Goal: Task Accomplishment & Management: Manage account settings

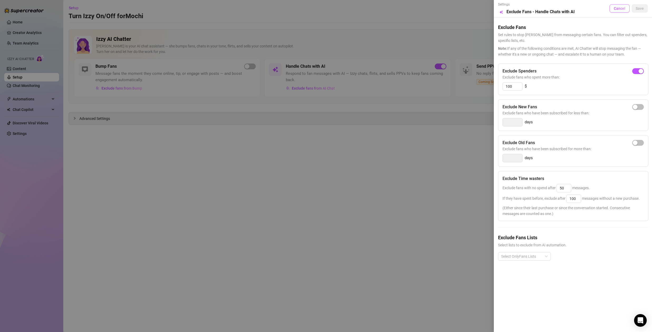
click at [619, 8] on span "Cancel" at bounding box center [619, 8] width 12 height 4
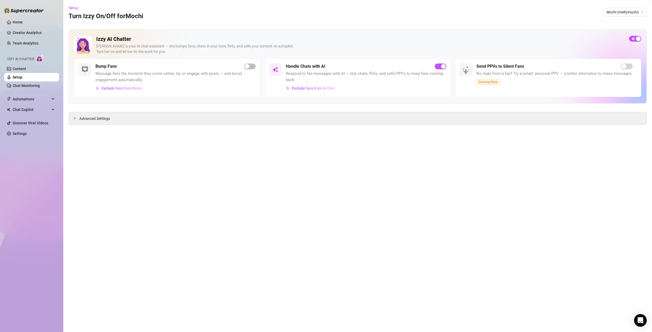
click at [341, 168] on main "Setup Turn Izzy On/Off for Mochi Mochi (meltymochi) Izzy AI Chatter [PERSON_NAM…" at bounding box center [357, 166] width 588 height 332
click at [24, 85] on link "Chat Monitoring" at bounding box center [26, 86] width 27 height 4
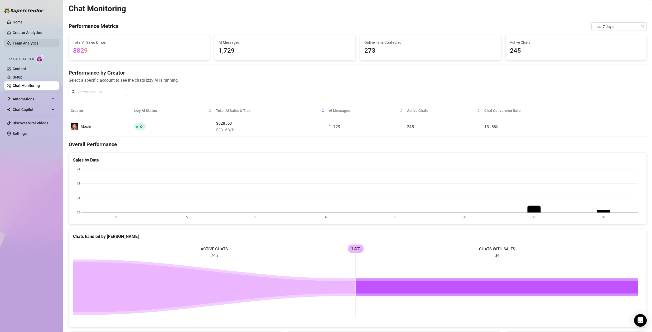
click at [27, 43] on link "Team Analytics" at bounding box center [26, 43] width 26 height 4
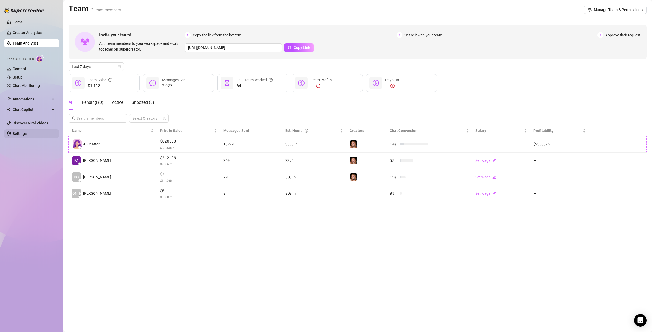
click at [23, 133] on link "Settings" at bounding box center [20, 133] width 14 height 4
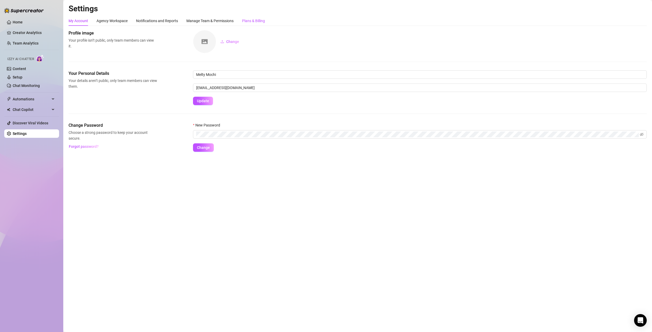
click at [247, 18] on div "Plans & Billing" at bounding box center [253, 21] width 23 height 6
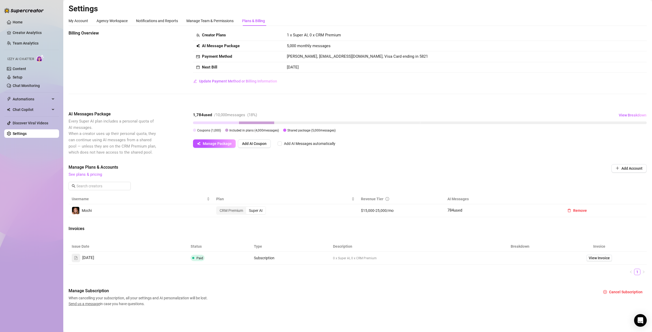
click at [246, 130] on span "Included in plans ( 4,000 messages)" at bounding box center [254, 131] width 50 height 4
click at [299, 129] on span "Shared package ( 5,000 messages)" at bounding box center [311, 131] width 48 height 4
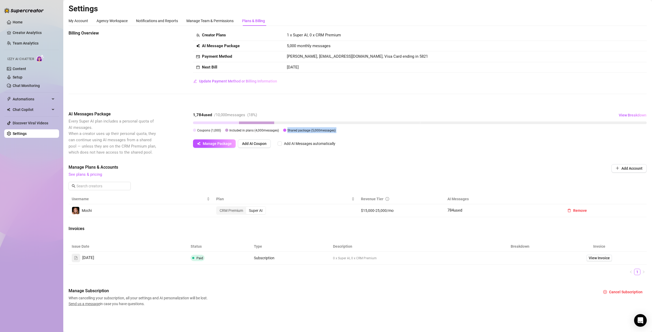
click at [299, 130] on span "Shared package ( 5,000 messages)" at bounding box center [311, 131] width 48 height 4
click at [346, 168] on span "Manage Plans & Accounts" at bounding box center [322, 167] width 507 height 6
click at [26, 70] on link "Content" at bounding box center [19, 69] width 13 height 4
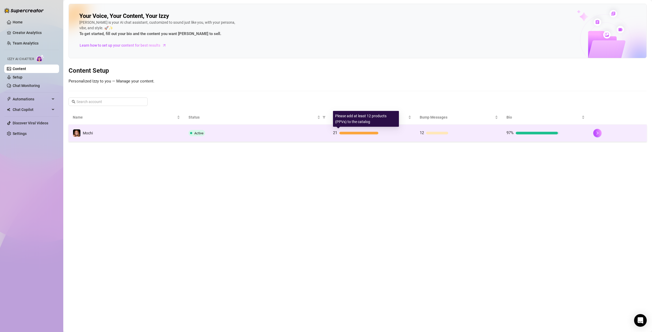
click at [386, 131] on div "21" at bounding box center [372, 133] width 78 height 6
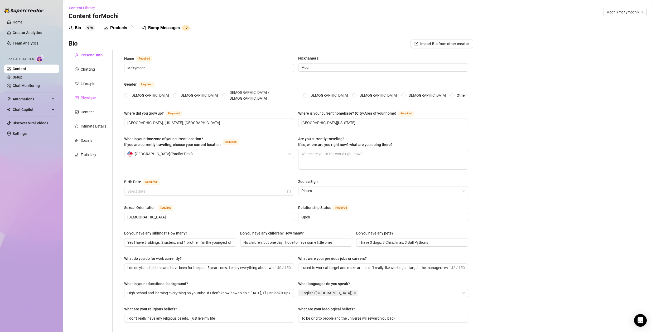
radio input "true"
type input "February 23rd, 2000"
click at [84, 113] on div "Content" at bounding box center [87, 112] width 13 height 6
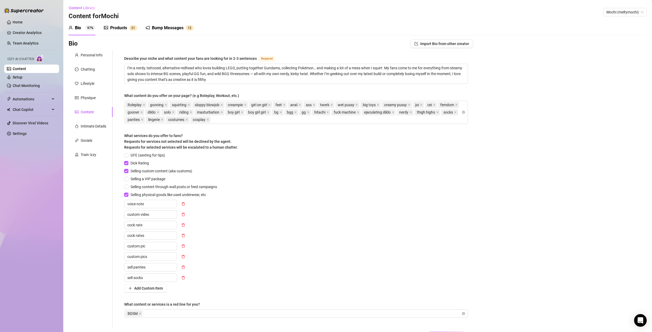
click at [117, 29] on div "Products" at bounding box center [118, 28] width 17 height 6
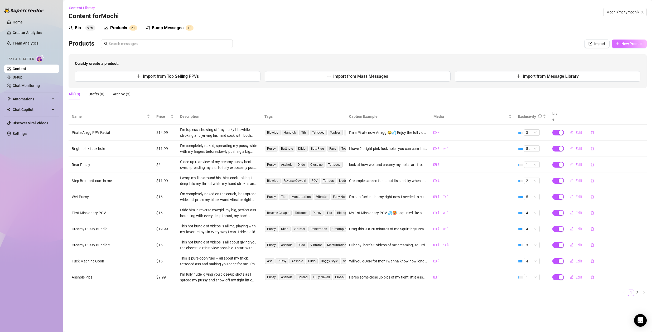
click at [635, 44] on span "New Product" at bounding box center [631, 44] width 21 height 4
type textarea "Type your message here..."
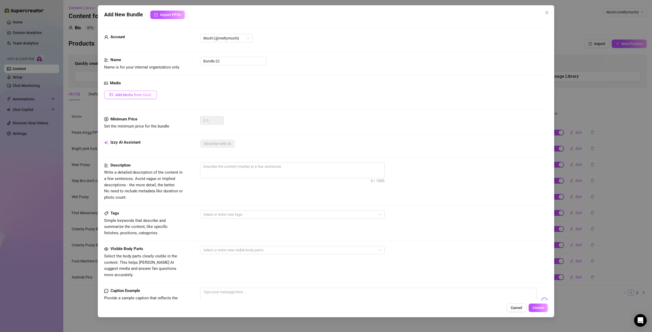
click at [126, 93] on span "Add Media from Vault" at bounding box center [133, 95] width 36 height 4
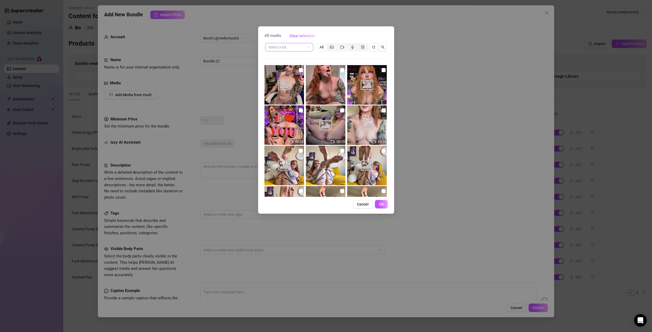
click at [304, 47] on input "search" at bounding box center [286, 47] width 37 height 8
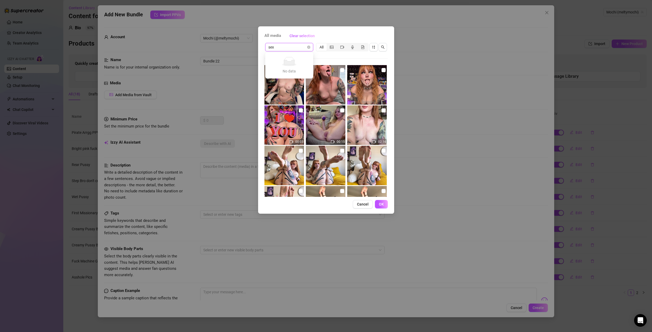
type input "sext"
click at [303, 47] on input "search" at bounding box center [286, 47] width 37 height 8
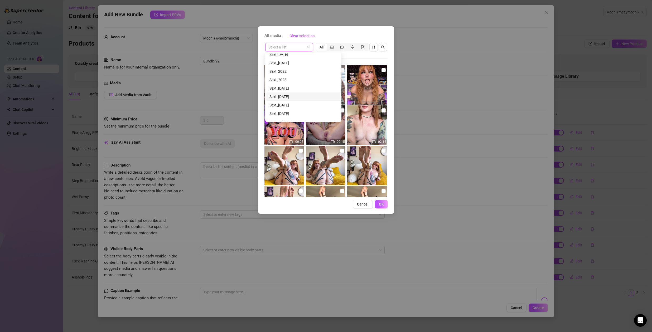
scroll to position [591, 0]
click at [289, 108] on div "Sext_8/17/24" at bounding box center [303, 108] width 68 height 6
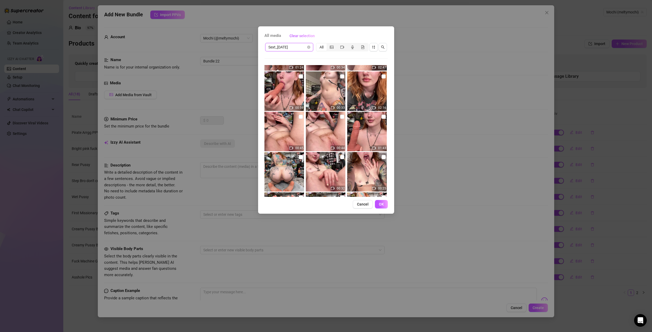
scroll to position [40, 0]
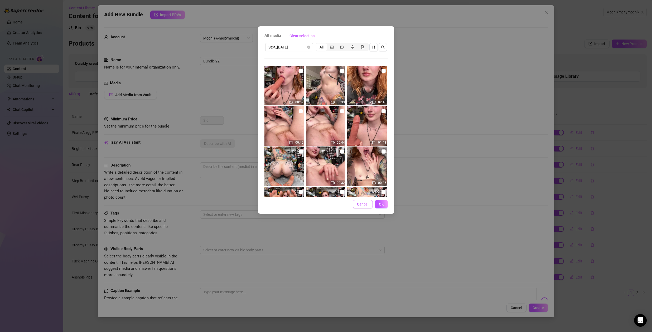
click at [362, 203] on span "Cancel" at bounding box center [363, 204] width 12 height 4
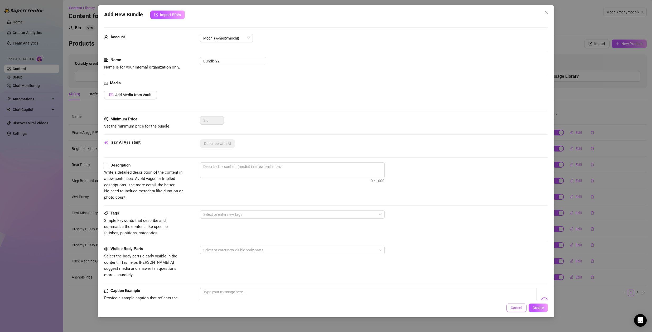
click at [515, 308] on span "Cancel" at bounding box center [516, 308] width 12 height 4
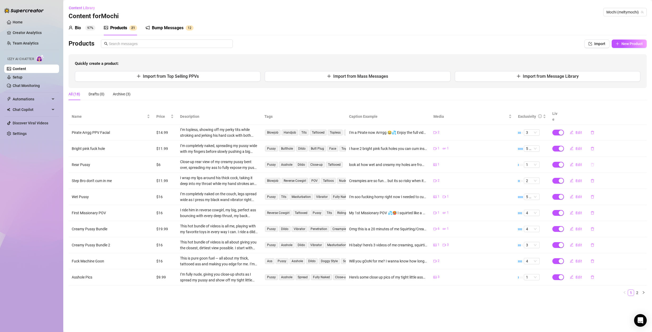
click at [593, 163] on icon "delete" at bounding box center [592, 165] width 4 height 4
click at [627, 143] on span "Yes" at bounding box center [625, 145] width 6 height 4
click at [576, 259] on span "Edit" at bounding box center [578, 261] width 7 height 4
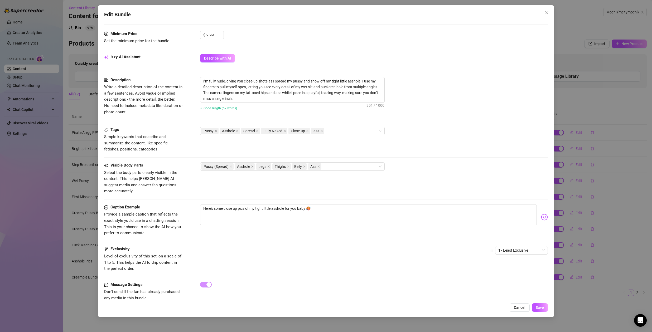
scroll to position [165, 0]
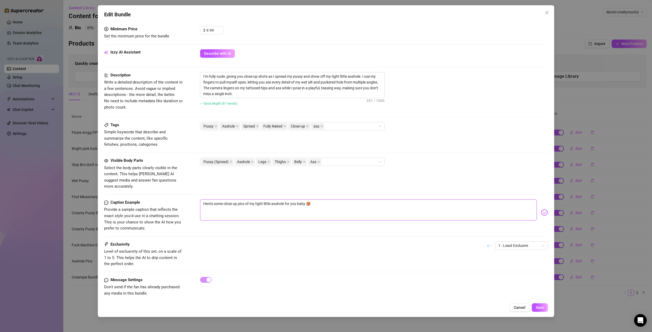
drag, startPoint x: 224, startPoint y: 198, endPoint x: 243, endPoint y: 201, distance: 18.7
click at [225, 199] on textarea "Here's some close up pics of my tight little asshole for you baby 🥵" at bounding box center [368, 209] width 336 height 21
type textarea "Here's some sclose up pics of my tight little asshole for you baby 🥵"
type textarea "Here's some suclose up pics of my tight little asshole for you baby 🥵"
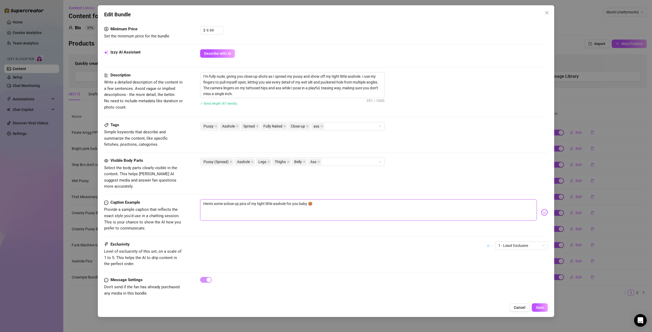
type textarea "Here's some suclose up pics of my tight little asshole for you baby 🥵"
type textarea "Here's some supclose up pics of my tight little asshole for you baby 🥵"
type textarea "Here's some supeclose up pics of my tight little asshole for you baby 🥵"
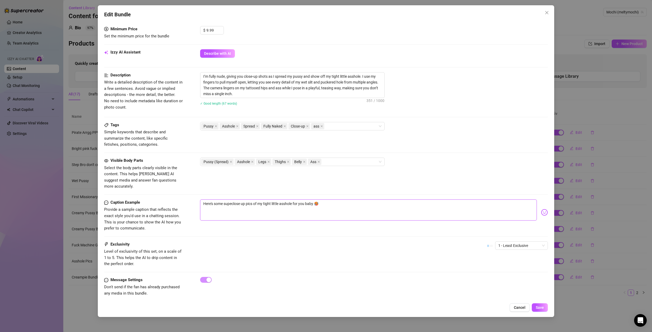
type textarea "Here's some superclose up pics of my tight little asshole for you baby 🥵"
type textarea "Here's some super close up pics of my tight little asshole for you baby 🥵"
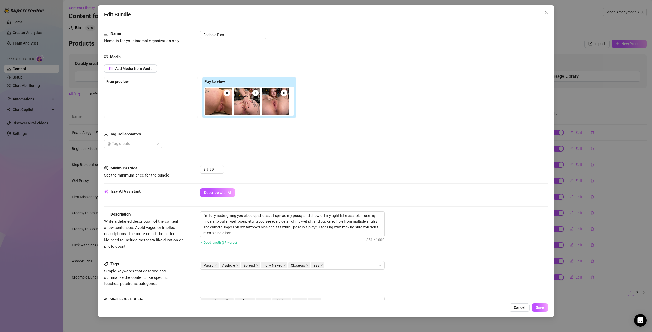
scroll to position [0, 0]
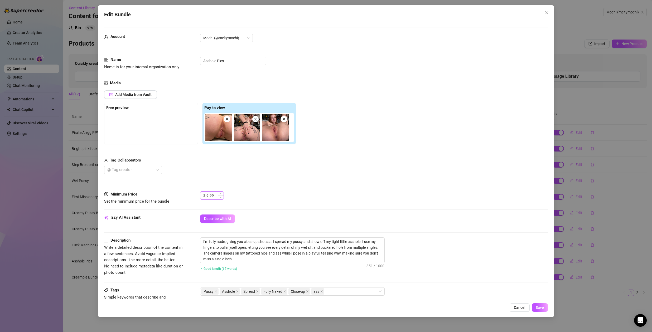
type textarea "Here's some super close up pics of my tight little asshole for you baby 🥵"
click at [216, 192] on input "9.99" at bounding box center [214, 196] width 17 height 8
click at [280, 190] on div "Media Add Media from Vault Free preview Pay to view Tag Collaborators @ Tag cre…" at bounding box center [325, 135] width 443 height 111
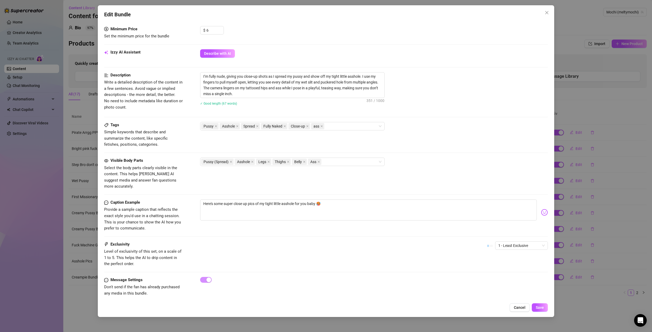
scroll to position [51, 0]
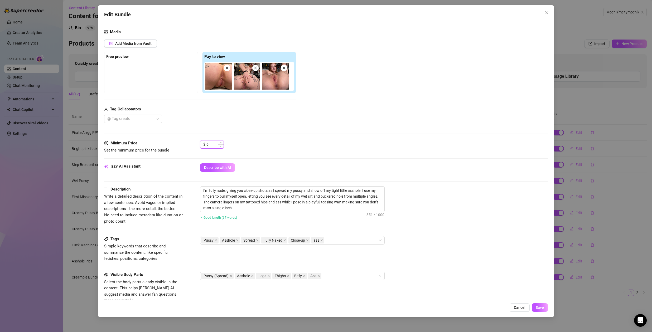
click at [209, 145] on input "6" at bounding box center [214, 144] width 17 height 8
drag, startPoint x: 402, startPoint y: 145, endPoint x: 404, endPoint y: 152, distance: 7.0
click at [402, 146] on div "$ 5" at bounding box center [374, 146] width 348 height 13
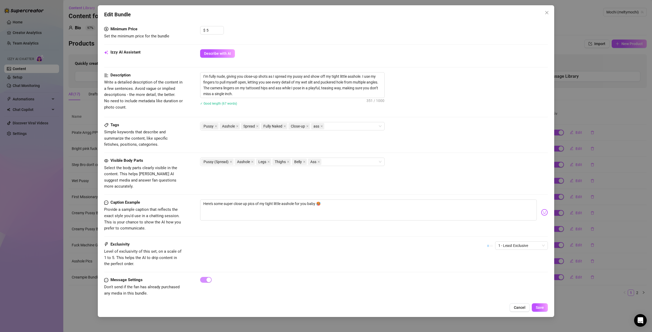
scroll to position [0, 0]
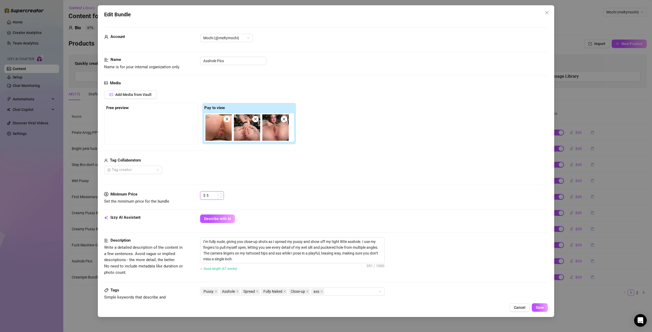
click at [209, 196] on input "5" at bounding box center [214, 196] width 17 height 8
type input "6"
type input "4.99"
click at [541, 309] on span "Save" at bounding box center [539, 307] width 8 height 4
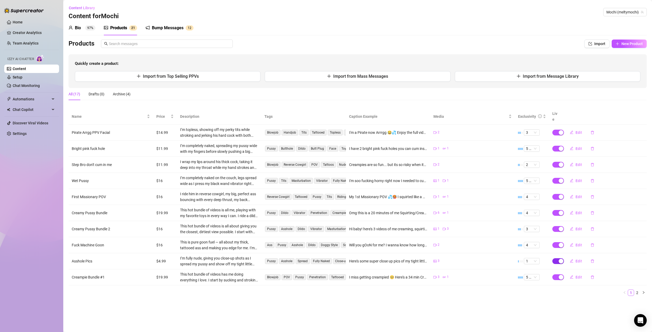
click at [558, 258] on button "button" at bounding box center [558, 261] width 12 height 6
click at [565, 261] on td "Edit" at bounding box center [604, 261] width 85 height 16
click at [561, 259] on div "button" at bounding box center [560, 261] width 5 height 5
click at [521, 310] on main "Content Library Content for Mochi Mochi (meltymochi) Bio 97% Products 2 1 Bump …" at bounding box center [357, 166] width 588 height 332
click at [95, 95] on div "Drafts (0)" at bounding box center [97, 94] width 16 height 6
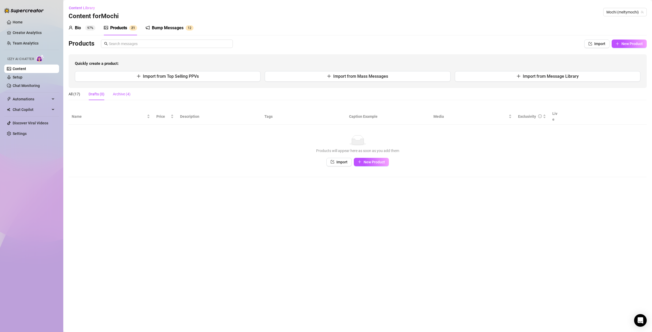
click at [124, 94] on div "Archive (4)" at bounding box center [122, 94] width 18 height 6
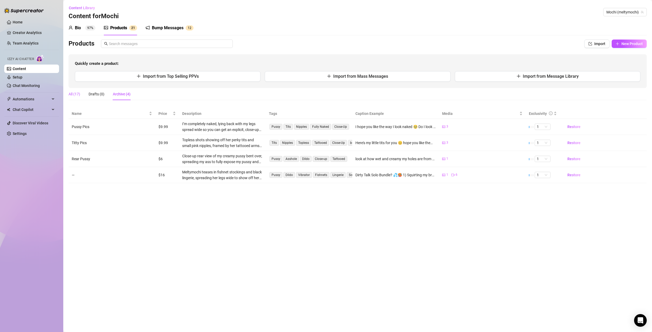
click at [76, 94] on div "All (17)" at bounding box center [75, 94] width 12 height 6
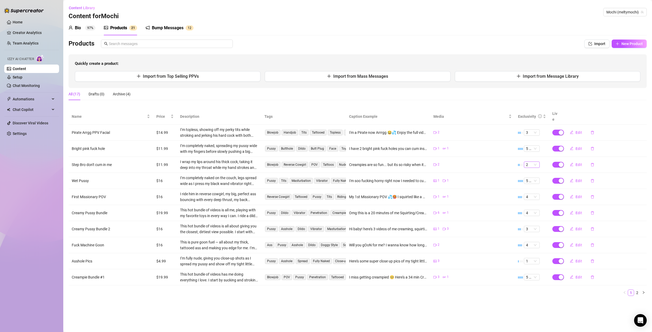
click at [529, 162] on span "2" at bounding box center [532, 165] width 12 height 6
click at [578, 163] on span "Edit" at bounding box center [578, 165] width 7 height 4
type textarea "Creampies are so fun... but its so risky when its my own step bro 🥴🥹"
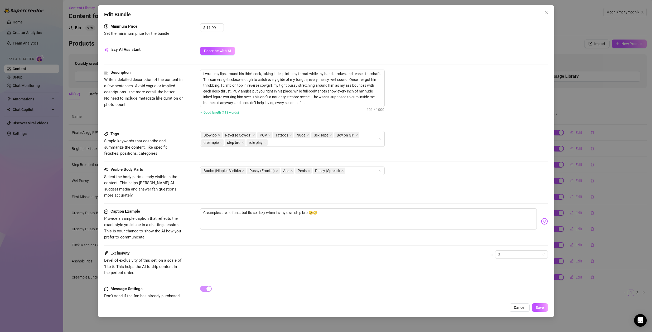
scroll to position [177, 0]
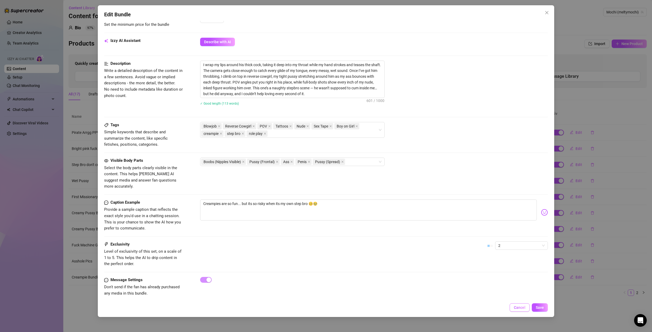
click at [519, 309] on span "Cancel" at bounding box center [519, 307] width 12 height 4
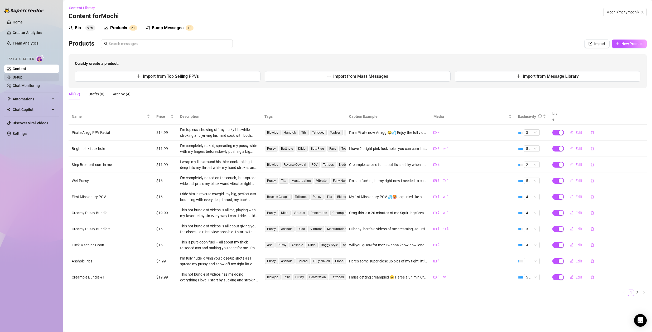
click at [22, 75] on link "Setup" at bounding box center [18, 77] width 10 height 4
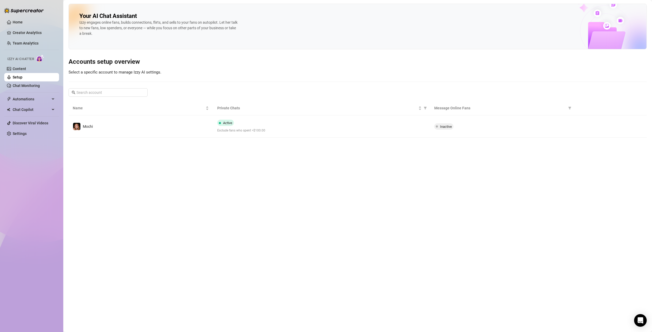
click at [299, 133] on span "Exclude fans who spent >$100.00" at bounding box center [321, 130] width 208 height 5
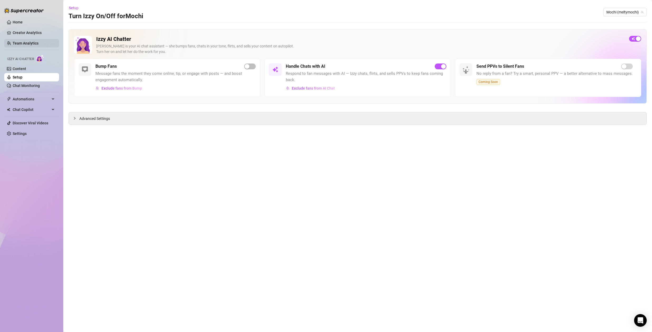
click at [33, 42] on link "Team Analytics" at bounding box center [26, 43] width 26 height 4
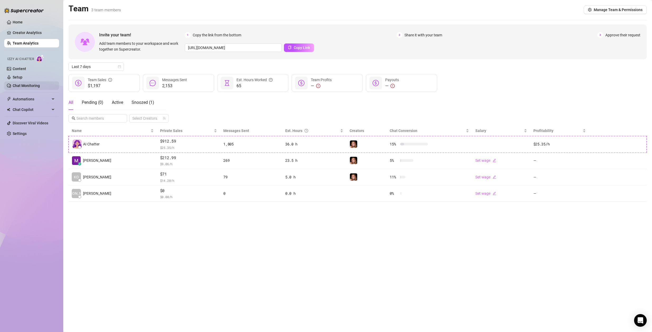
drag, startPoint x: 33, startPoint y: 86, endPoint x: 36, endPoint y: 88, distance: 2.8
click at [34, 86] on link "Chat Monitoring" at bounding box center [26, 86] width 27 height 4
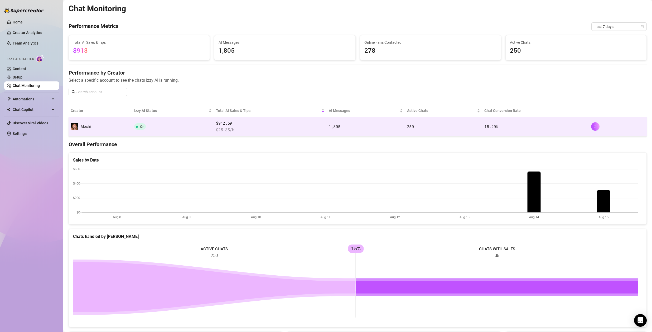
click at [180, 128] on td "On" at bounding box center [173, 126] width 82 height 19
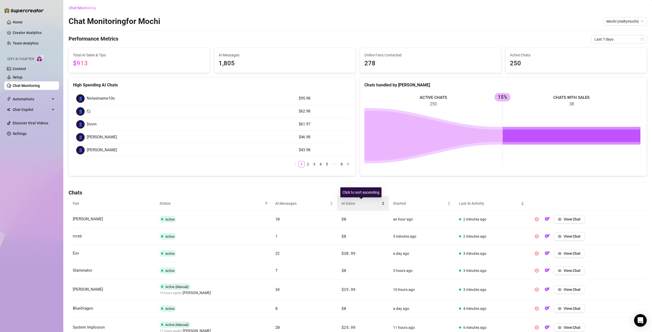
click at [346, 203] on span "AI Sales" at bounding box center [360, 203] width 39 height 6
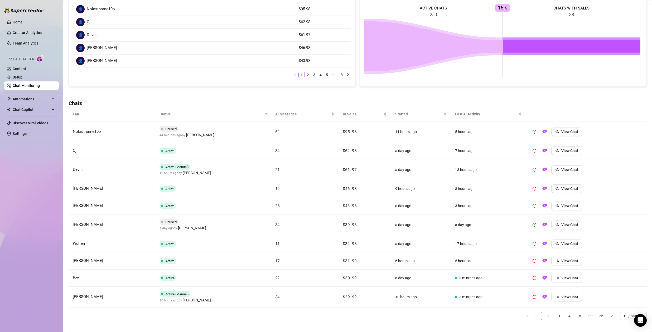
scroll to position [97, 0]
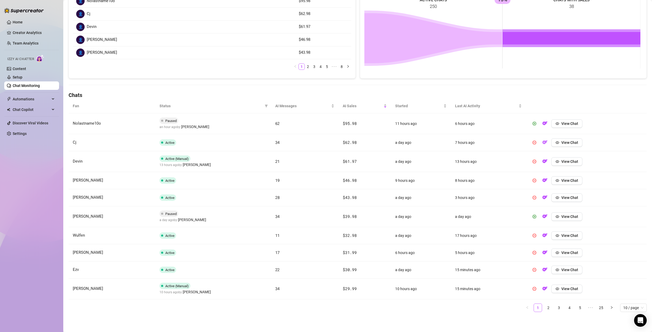
click at [542, 141] on img "button" at bounding box center [544, 142] width 5 height 5
click at [542, 122] on img "button" at bounding box center [544, 123] width 5 height 5
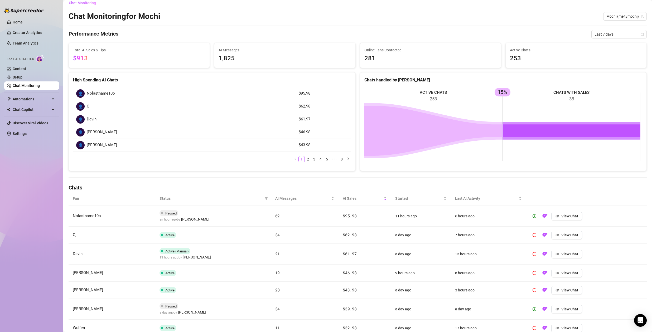
scroll to position [0, 0]
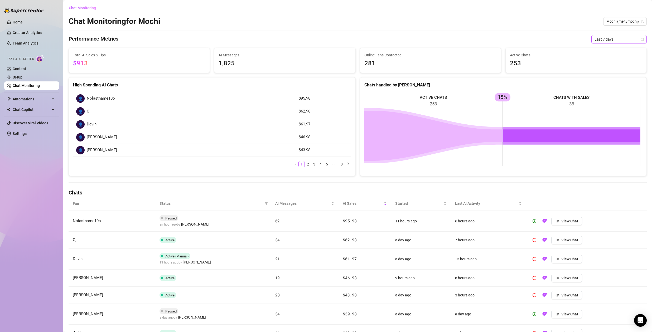
click at [617, 37] on span "Last 7 days" at bounding box center [618, 39] width 49 height 8
click at [617, 38] on span "Last 7 days" at bounding box center [618, 39] width 49 height 8
click at [613, 41] on span "Last 7 days" at bounding box center [618, 39] width 49 height 8
click at [614, 40] on span "Last 7 days" at bounding box center [618, 39] width 49 height 8
click at [19, 78] on link "Setup" at bounding box center [18, 77] width 10 height 4
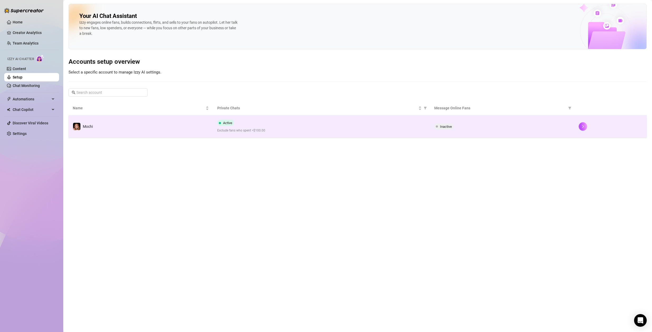
click at [339, 127] on div "Active Exclude fans who spent >$100.00" at bounding box center [321, 126] width 208 height 13
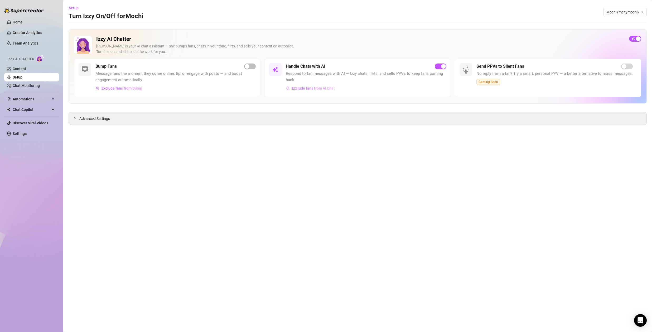
click at [327, 88] on span "Exclude fans from AI Chat" at bounding box center [313, 88] width 43 height 4
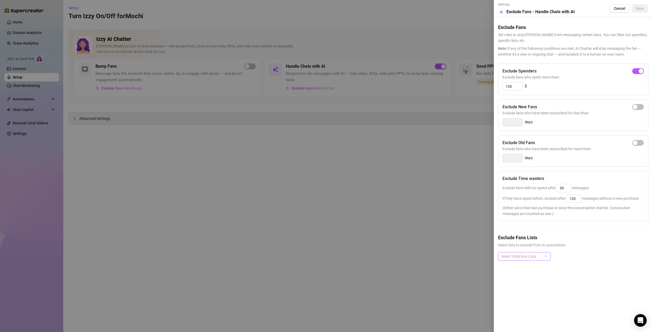
click at [523, 256] on div at bounding box center [521, 256] width 45 height 7
click at [536, 256] on div at bounding box center [521, 256] width 45 height 7
click at [523, 286] on div "OS - Restricted Me" at bounding box center [524, 286] width 44 height 6
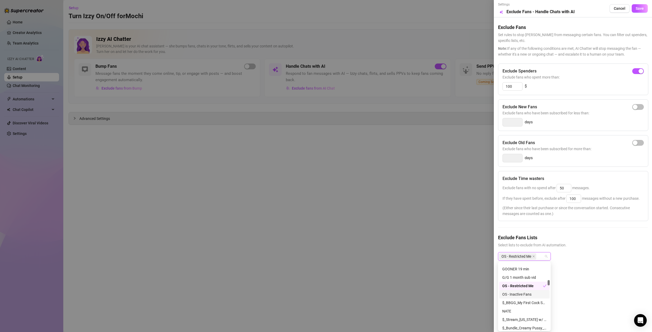
click at [523, 292] on div "OS - Inactive Fans" at bounding box center [524, 294] width 44 height 6
click at [546, 260] on div "OS - Restricted Me OS - Inactive Fans" at bounding box center [524, 260] width 53 height 16
click at [547, 260] on div "OS - Restricted Me OS - Inactive Fans" at bounding box center [524, 260] width 53 height 16
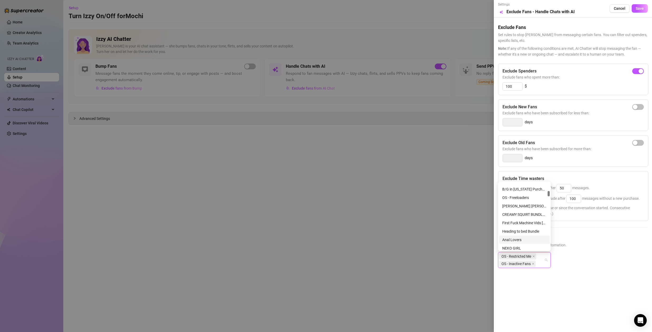
scroll to position [72, 0]
click at [521, 232] on div "OS - Freeloaders" at bounding box center [524, 233] width 44 height 6
click at [527, 190] on div "OS - Freeloaders on Trial" at bounding box center [524, 191] width 44 height 6
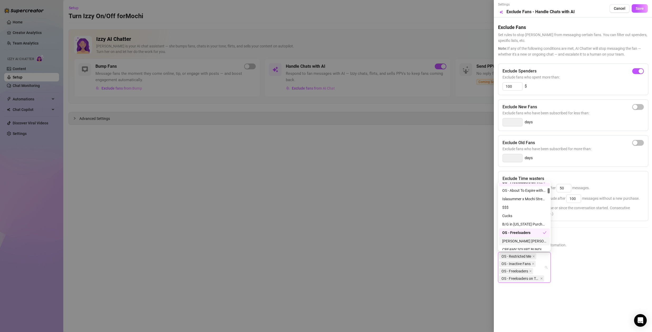
click at [623, 263] on div "OS - Restricted Me OS - Inactive Fans OS - Freeloaders OS - Freeloaders on Trial" at bounding box center [573, 271] width 150 height 39
click at [641, 11] on button "Save" at bounding box center [639, 8] width 16 height 8
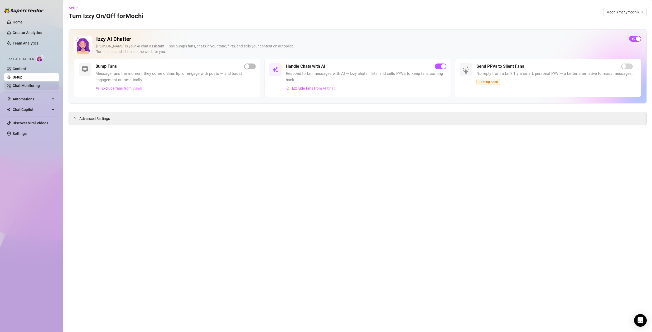
click at [21, 84] on link "Chat Monitoring" at bounding box center [26, 86] width 27 height 4
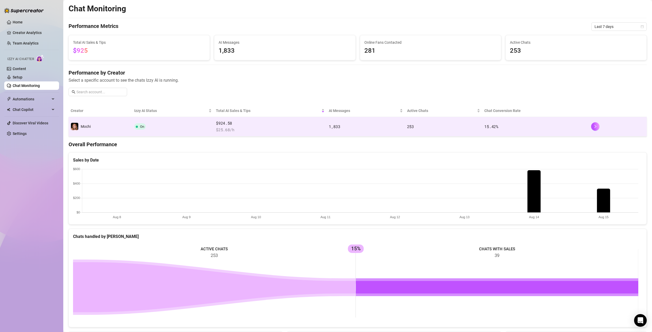
click at [325, 125] on td "$924.58 $ 25.68 /h" at bounding box center [270, 126] width 113 height 19
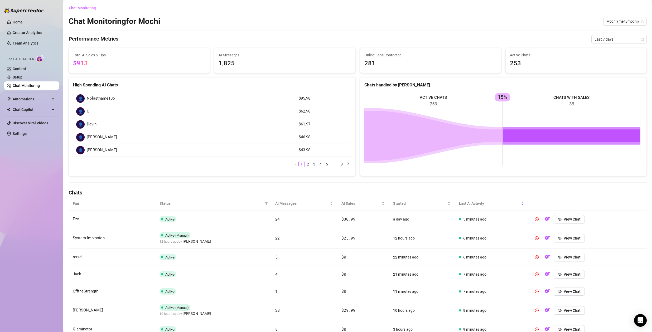
click at [492, 161] on rect at bounding box center [502, 131] width 276 height 79
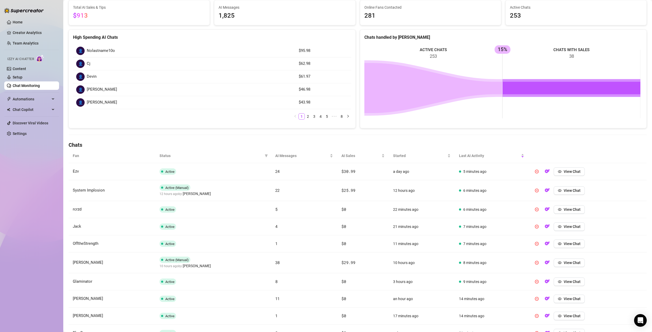
scroll to position [90, 0]
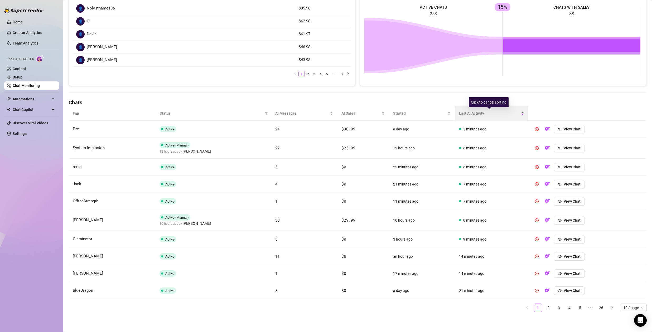
click at [478, 114] on span "Last AI Activity" at bounding box center [489, 113] width 61 height 6
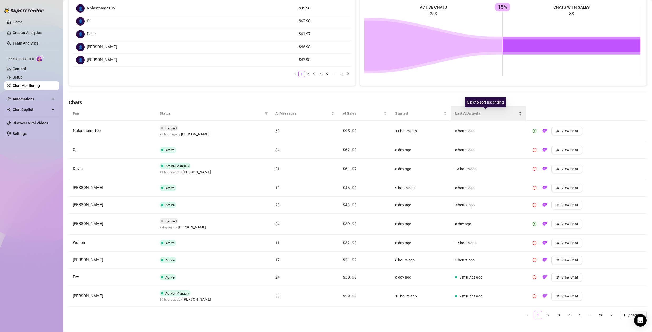
click at [478, 114] on span "Last AI Activity" at bounding box center [486, 113] width 62 height 6
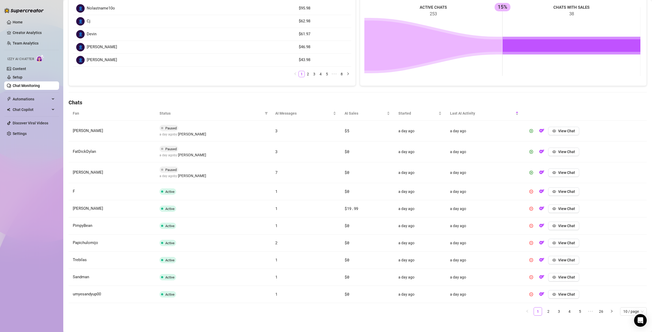
click at [622, 94] on div "Chat Monitoring Chat Monitoring for Mochi Mochi (meltymochi) Performance Metric…" at bounding box center [358, 117] width 578 height 406
click at [455, 110] on span "Last AI Activity" at bounding box center [482, 113] width 64 height 6
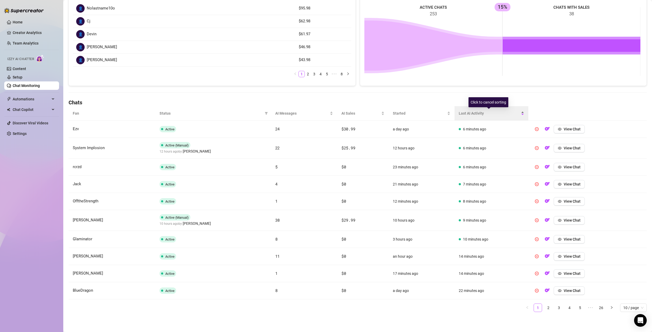
click at [469, 115] on span "Last AI Activity" at bounding box center [488, 113] width 61 height 6
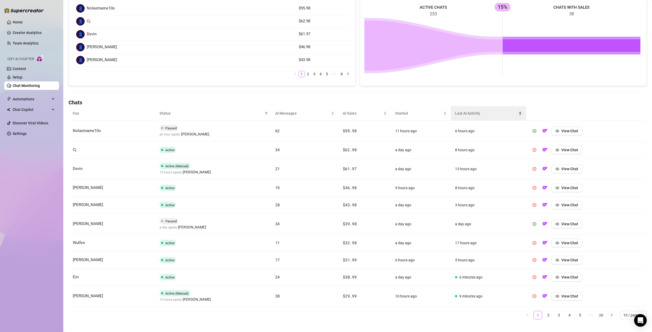
click at [465, 110] on span "Last AI Activity" at bounding box center [486, 113] width 62 height 6
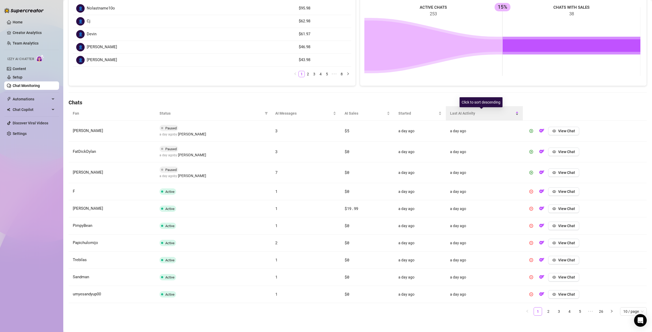
click at [472, 112] on span "Last AI Activity" at bounding box center [482, 113] width 64 height 6
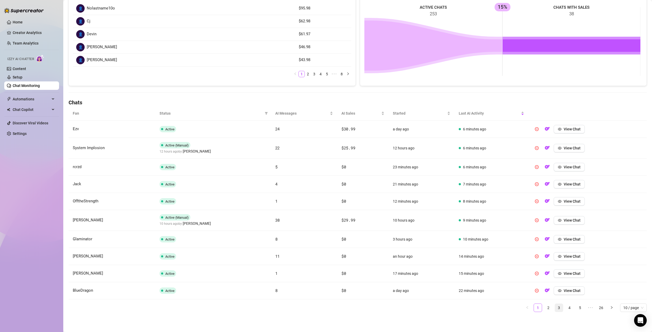
click at [558, 308] on link "3" at bounding box center [559, 308] width 8 height 8
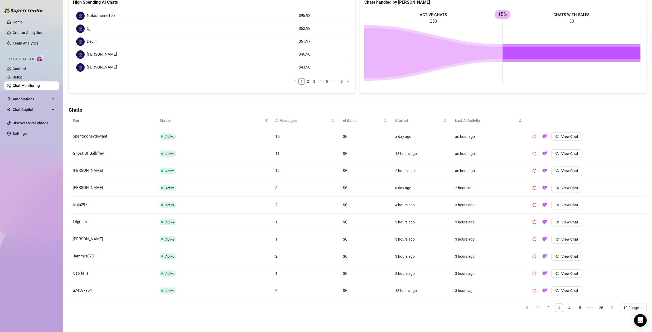
scroll to position [83, 0]
click at [565, 308] on link "4" at bounding box center [569, 308] width 8 height 8
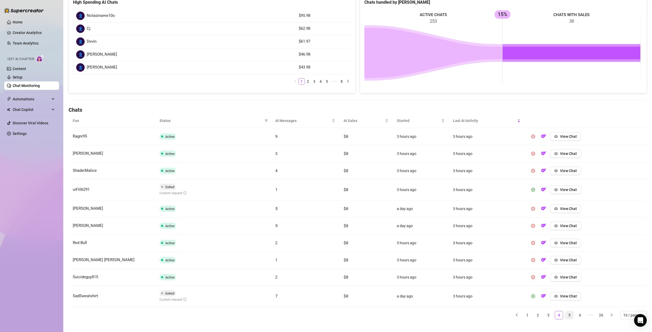
click at [566, 315] on link "5" at bounding box center [569, 315] width 8 height 8
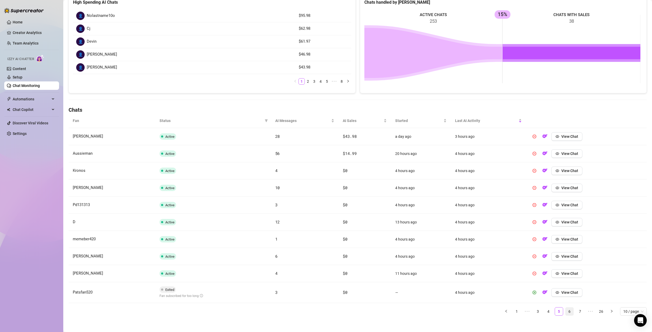
click at [565, 311] on link "6" at bounding box center [569, 311] width 8 height 8
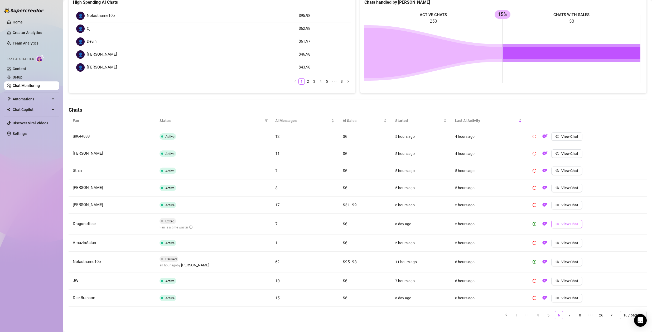
click at [561, 223] on span "View Chat" at bounding box center [569, 224] width 17 height 4
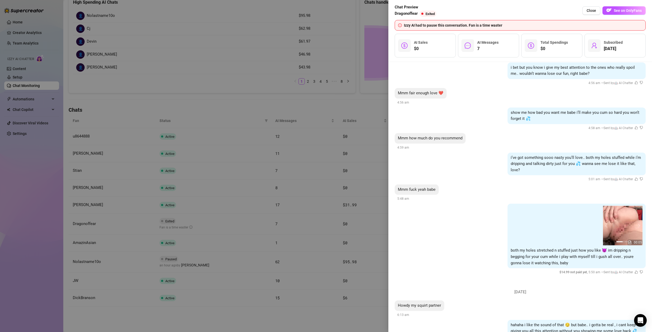
scroll to position [848, 0]
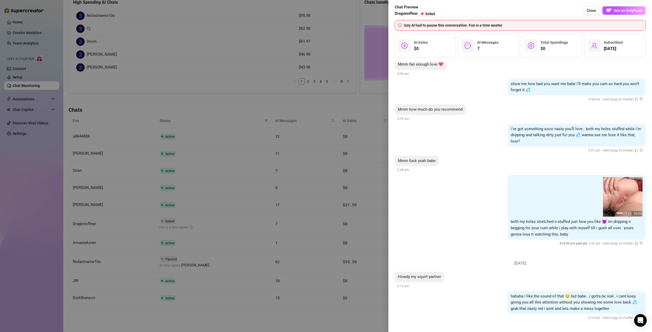
click at [350, 226] on div at bounding box center [326, 166] width 652 height 332
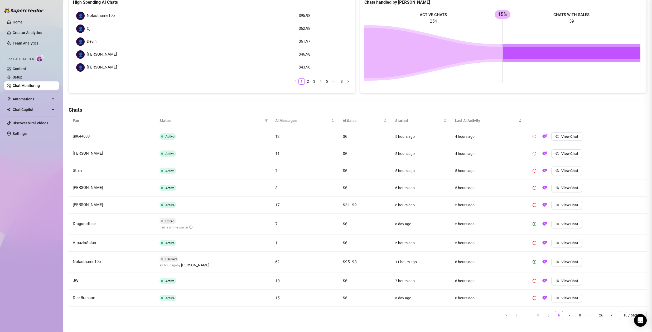
scroll to position [0, 0]
click at [85, 224] on span "Dragonoffear" at bounding box center [84, 223] width 23 height 5
copy span "Dragonoffear"
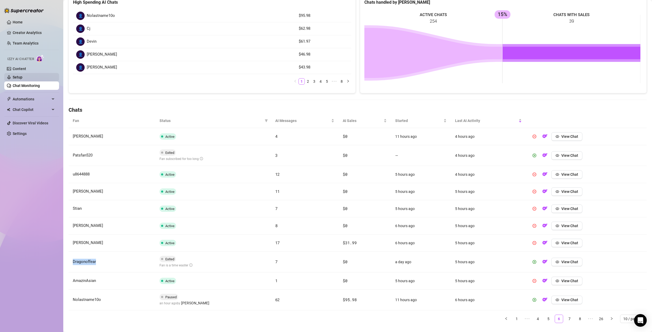
click at [22, 77] on link "Setup" at bounding box center [18, 77] width 10 height 4
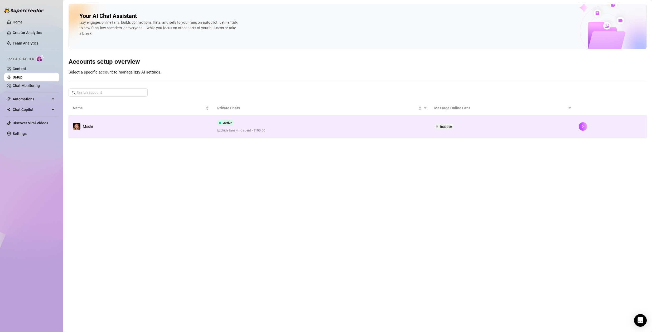
click at [253, 123] on div "Active Exclude fans who spent >$100.00" at bounding box center [321, 126] width 208 height 13
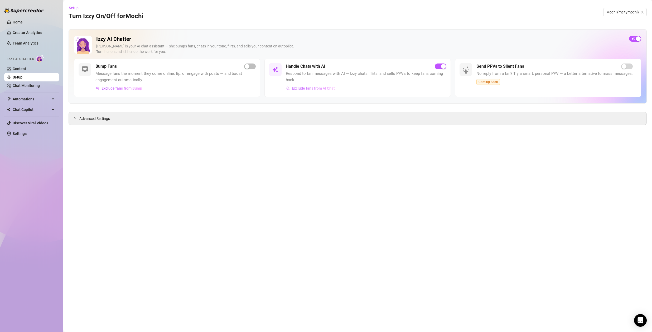
click at [311, 90] on span "Exclude fans from AI Chat" at bounding box center [313, 88] width 43 height 4
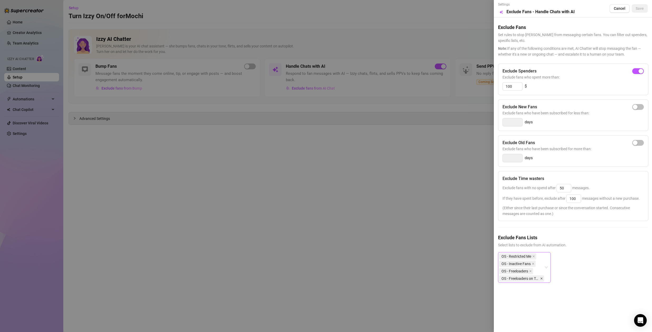
click at [542, 279] on icon "close" at bounding box center [541, 278] width 3 height 3
click at [640, 9] on span "Save" at bounding box center [639, 8] width 8 height 4
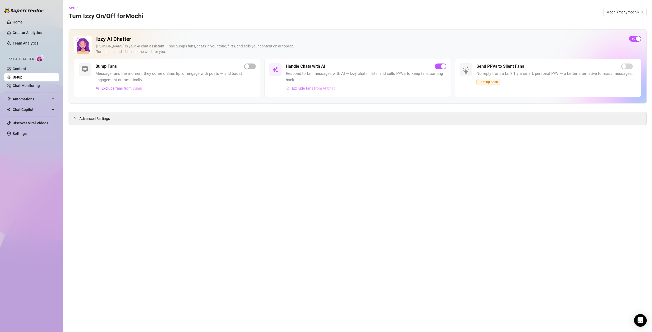
click at [326, 88] on span "Exclude fans from AI Chat" at bounding box center [313, 88] width 43 height 4
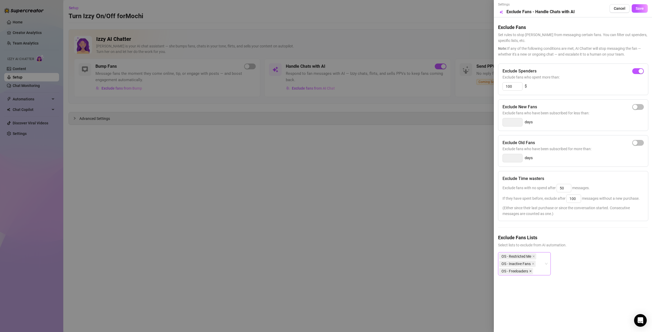
click at [530, 271] on icon "close" at bounding box center [530, 271] width 2 height 2
click at [638, 7] on span "Save" at bounding box center [639, 8] width 8 height 4
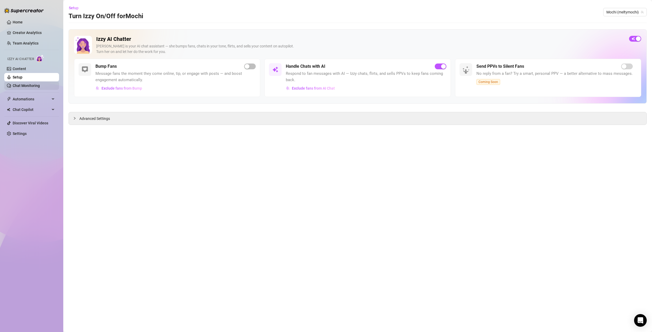
click at [22, 86] on link "Chat Monitoring" at bounding box center [26, 86] width 27 height 4
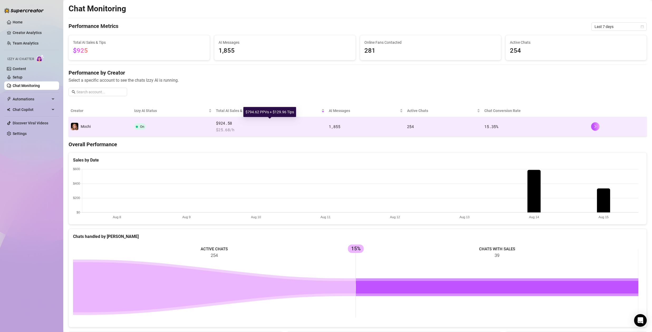
click at [299, 125] on span "$924.58" at bounding box center [270, 123] width 109 height 6
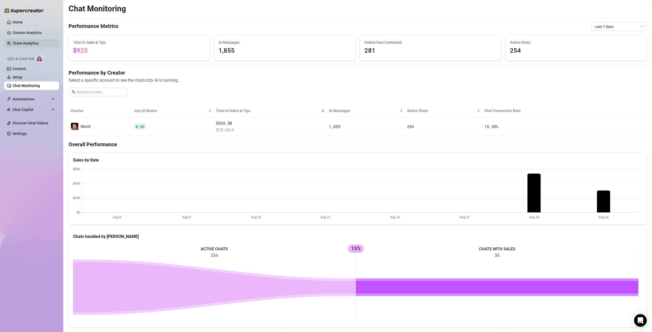
click at [26, 42] on link "Team Analytics" at bounding box center [26, 43] width 26 height 4
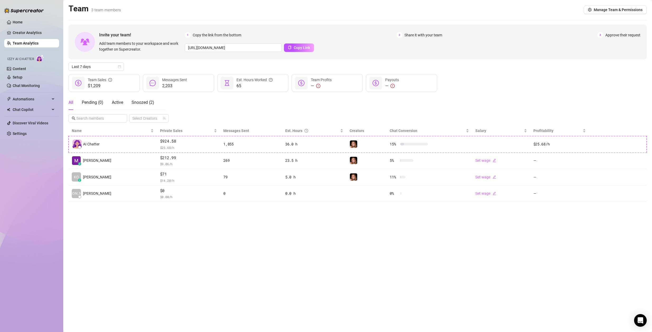
click at [278, 259] on main "Team 3 team members Manage Team & Permissions Invite your team! Add team member…" at bounding box center [357, 166] width 588 height 332
click at [27, 86] on link "Chat Monitoring" at bounding box center [26, 86] width 27 height 4
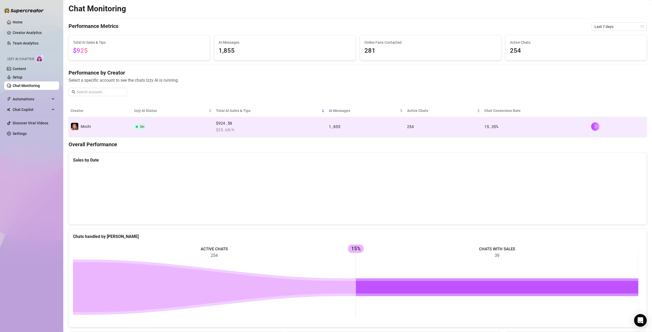
click at [264, 123] on span "$924.58" at bounding box center [270, 123] width 109 height 6
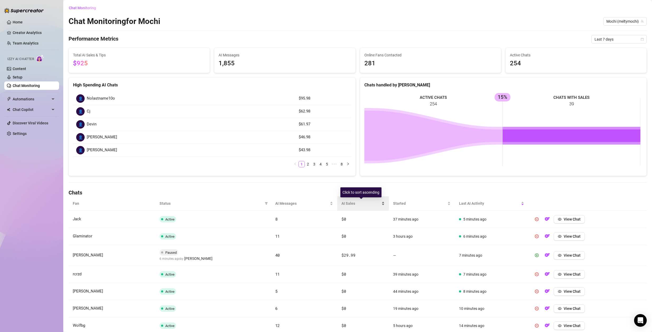
click at [347, 201] on span "AI Sales" at bounding box center [360, 203] width 39 height 6
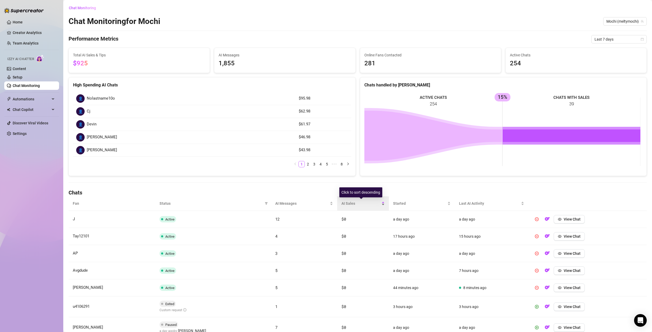
click at [349, 203] on span "AI Sales" at bounding box center [360, 203] width 39 height 6
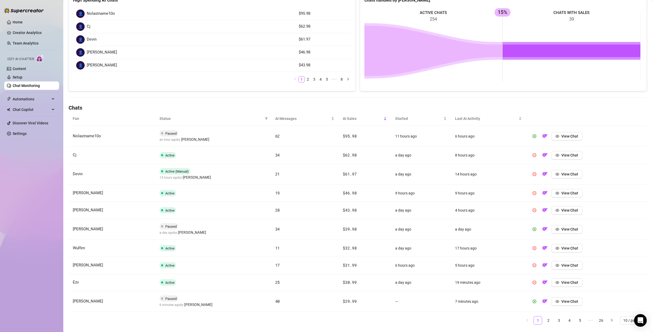
scroll to position [97, 0]
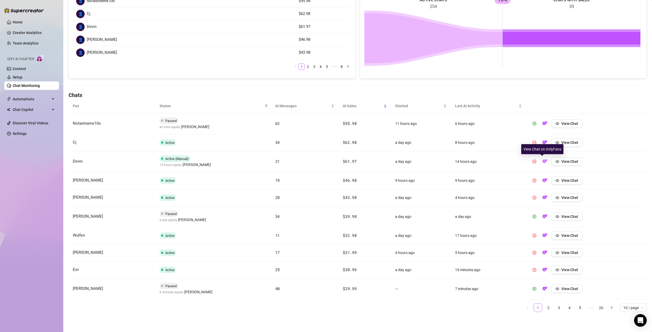
click at [542, 160] on img "button" at bounding box center [544, 161] width 5 height 5
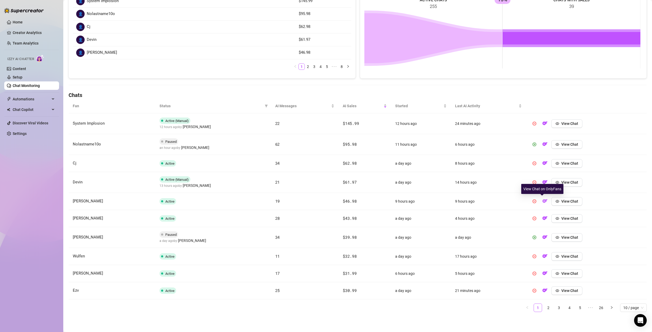
click at [542, 202] on img "button" at bounding box center [544, 200] width 5 height 5
click at [544, 307] on link "2" at bounding box center [548, 308] width 8 height 8
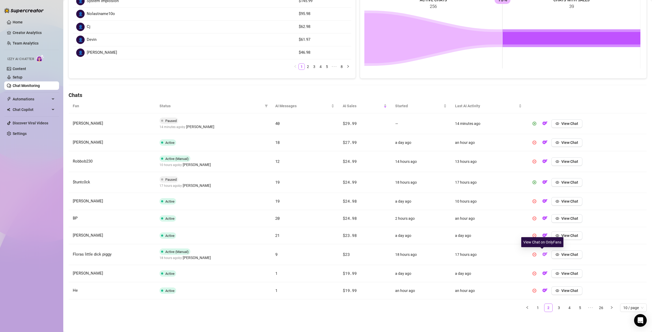
click at [543, 254] on img "button" at bounding box center [544, 254] width 5 height 5
click at [166, 106] on span "Status" at bounding box center [210, 106] width 103 height 6
click at [536, 306] on link "1" at bounding box center [538, 308] width 8 height 8
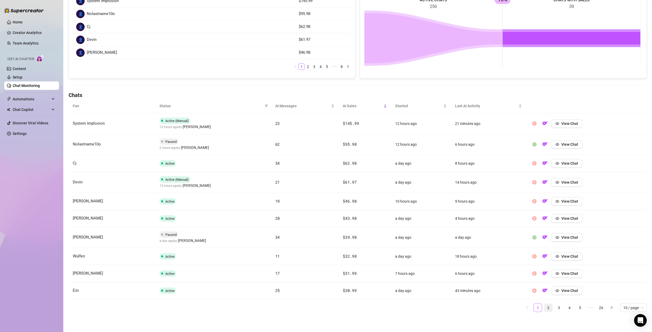
click at [545, 307] on link "2" at bounding box center [548, 308] width 8 height 8
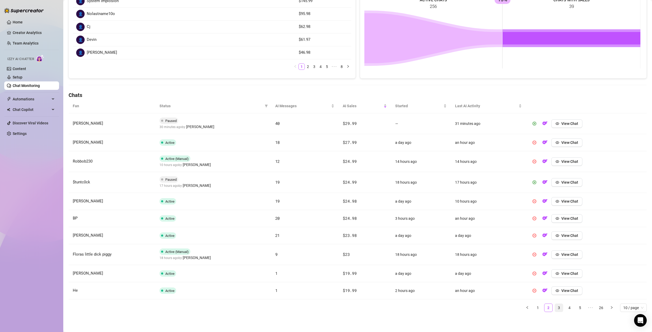
click at [555, 306] on link "3" at bounding box center [559, 308] width 8 height 8
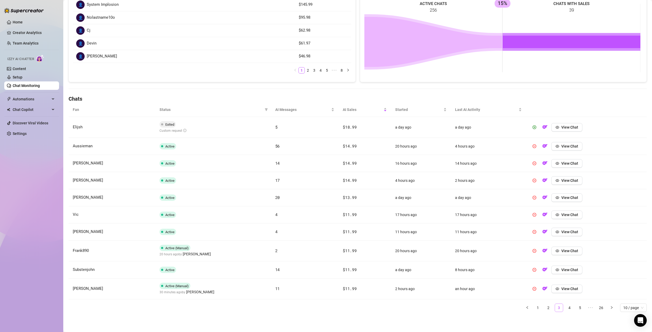
scroll to position [94, 0]
click at [565, 308] on link "4" at bounding box center [569, 308] width 8 height 8
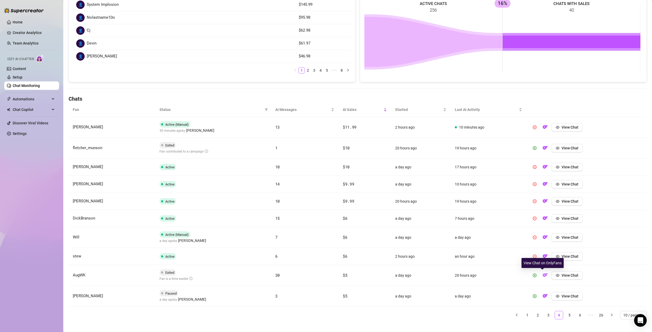
click at [542, 274] on img "button" at bounding box center [544, 274] width 5 height 5
click at [546, 315] on link "3" at bounding box center [548, 315] width 8 height 8
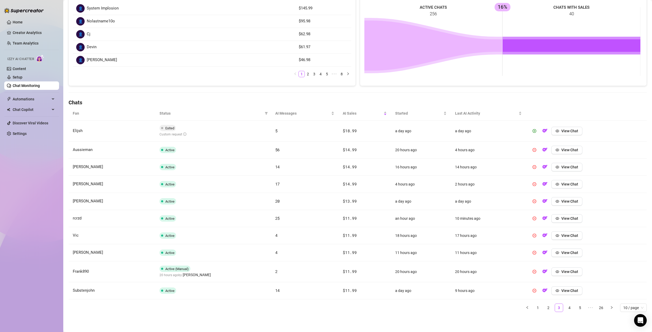
scroll to position [90, 0]
click at [544, 307] on link "2" at bounding box center [548, 308] width 8 height 8
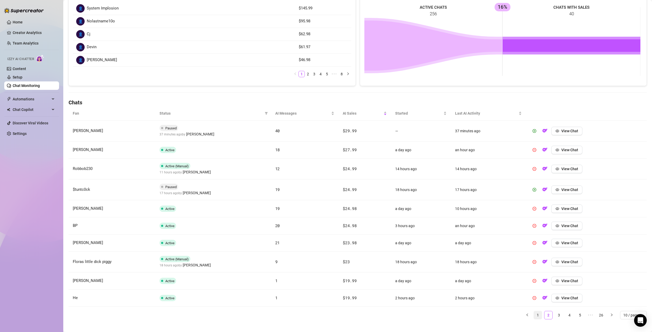
click at [534, 315] on link "1" at bounding box center [538, 315] width 8 height 8
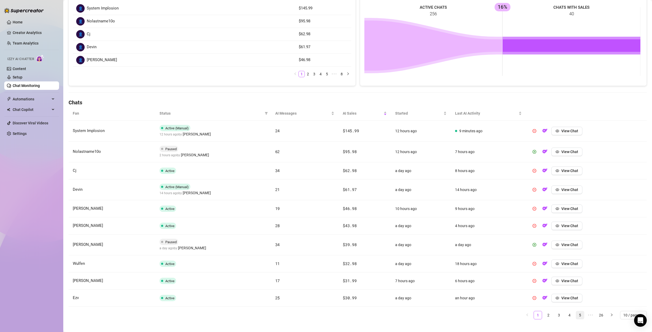
click at [576, 316] on link "5" at bounding box center [580, 315] width 8 height 8
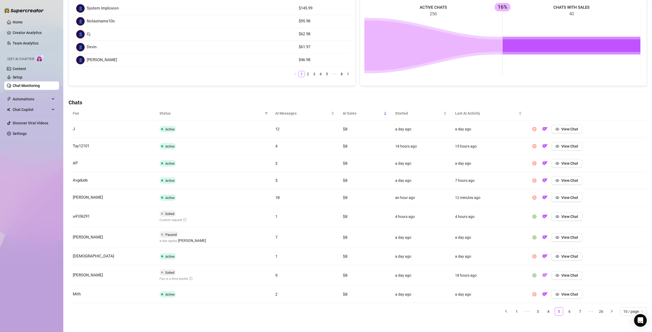
click at [542, 275] on img "button" at bounding box center [544, 274] width 5 height 5
click at [566, 311] on link "6" at bounding box center [569, 311] width 8 height 8
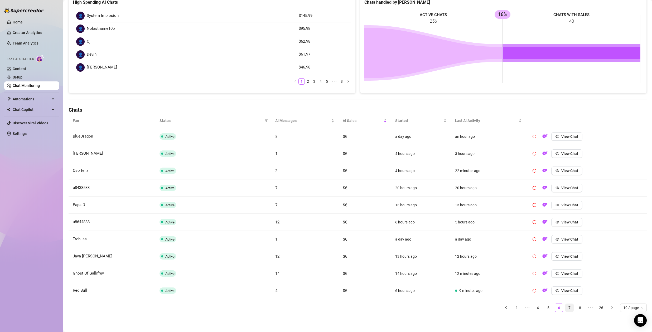
click at [566, 308] on link "7" at bounding box center [569, 308] width 8 height 8
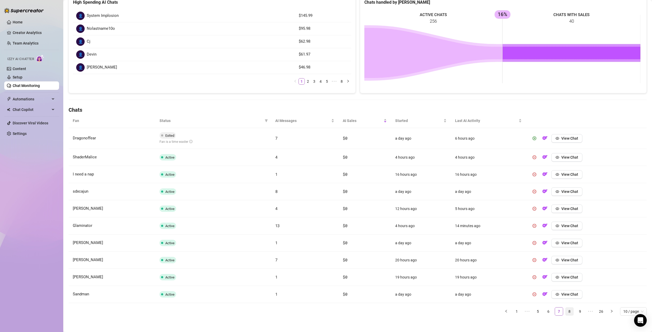
click at [565, 311] on link "8" at bounding box center [569, 311] width 8 height 8
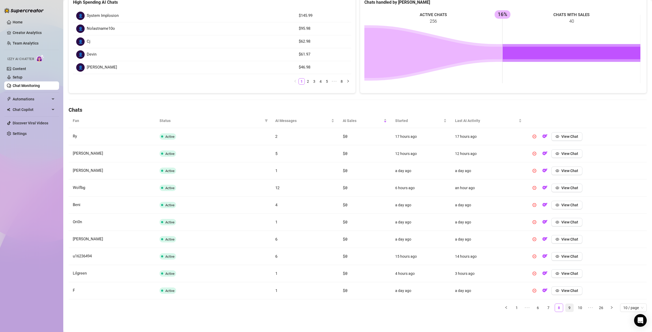
click at [566, 308] on link "9" at bounding box center [569, 308] width 8 height 8
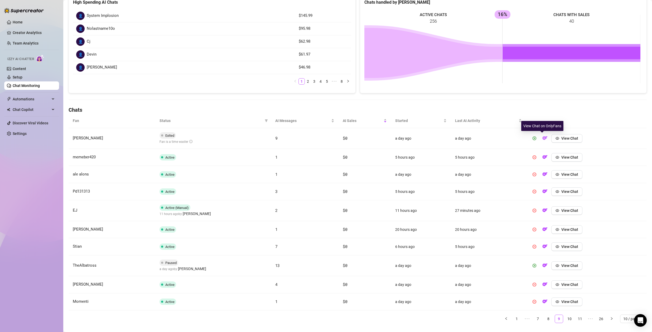
click at [543, 138] on img "button" at bounding box center [544, 137] width 5 height 5
click at [565, 318] on link "10" at bounding box center [569, 319] width 8 height 8
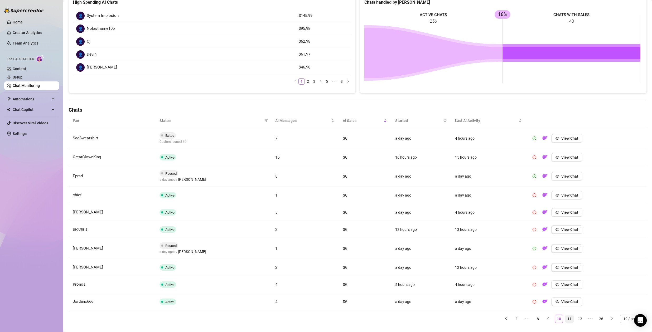
click at [565, 317] on link "11" at bounding box center [569, 319] width 8 height 8
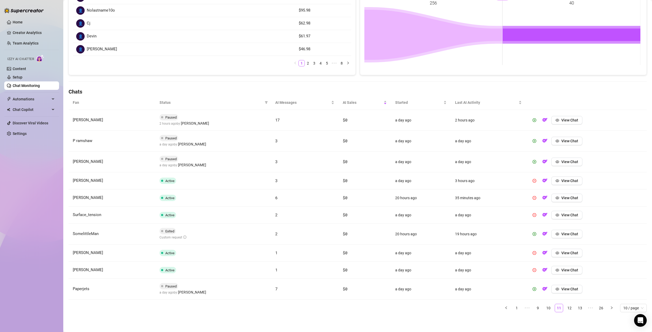
scroll to position [101, 0]
click at [567, 308] on link "12" at bounding box center [569, 308] width 8 height 8
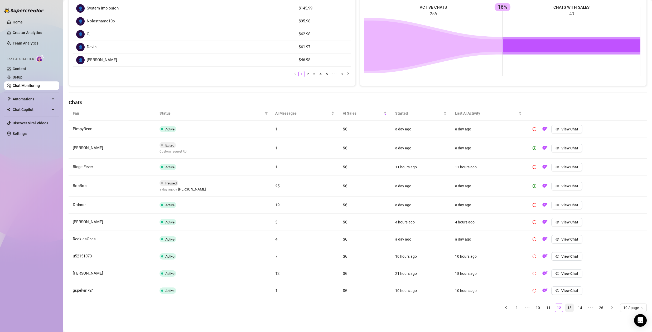
scroll to position [90, 0]
click at [565, 307] on link "13" at bounding box center [569, 308] width 8 height 8
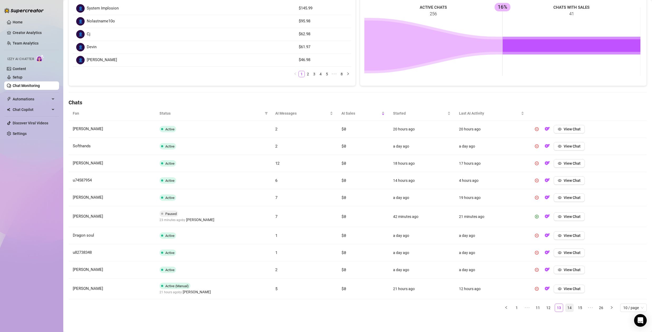
click at [568, 306] on link "14" at bounding box center [569, 308] width 8 height 8
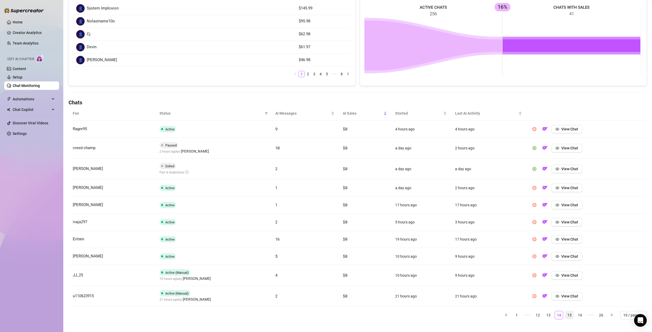
click at [565, 314] on link "15" at bounding box center [569, 315] width 8 height 8
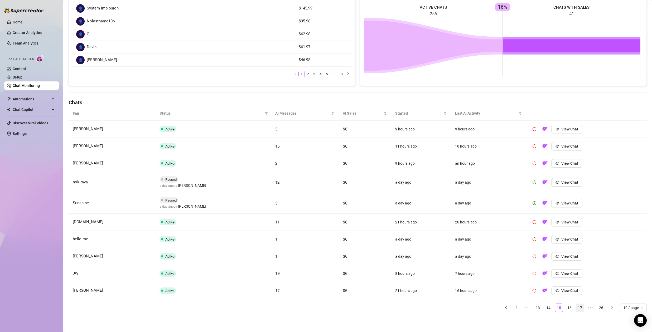
click at [565, 310] on link "16" at bounding box center [569, 308] width 8 height 8
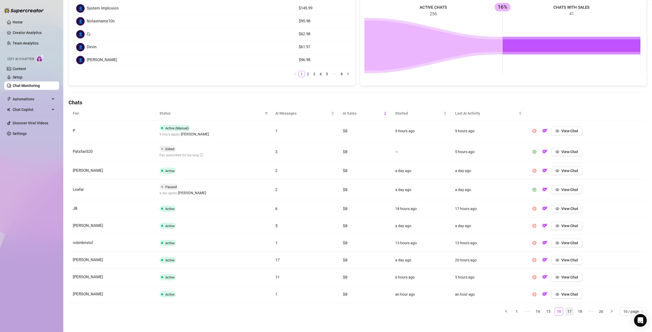
click at [568, 314] on link "17" at bounding box center [569, 311] width 8 height 8
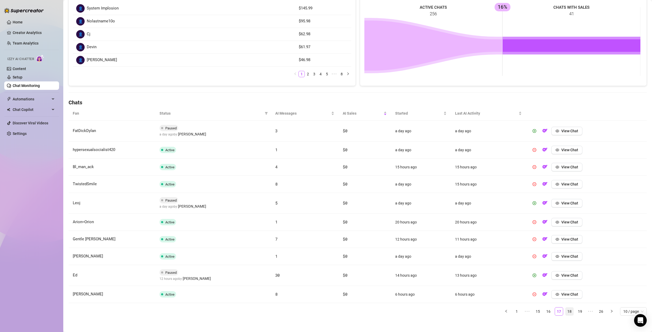
click at [567, 311] on link "18" at bounding box center [569, 311] width 8 height 8
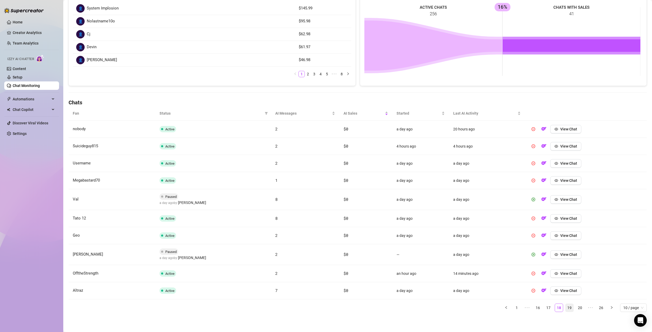
click at [565, 307] on link "19" at bounding box center [569, 308] width 8 height 8
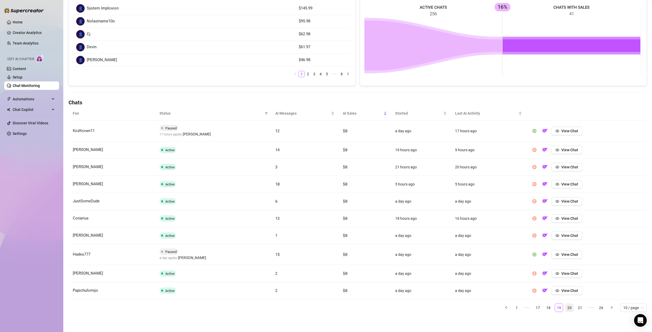
click at [566, 306] on link "20" at bounding box center [569, 308] width 8 height 8
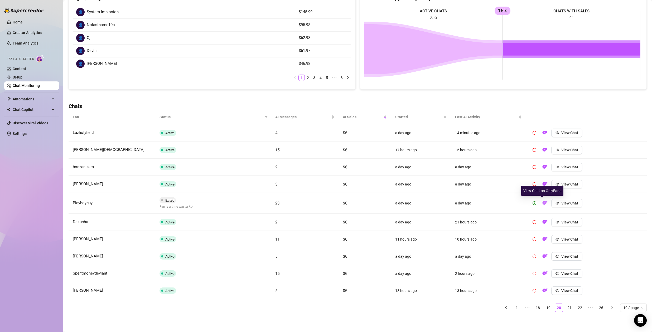
click at [542, 202] on img "button" at bounding box center [544, 202] width 5 height 5
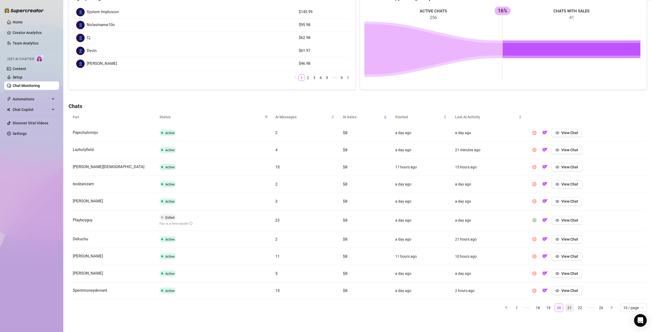
click at [565, 306] on link "21" at bounding box center [569, 308] width 8 height 8
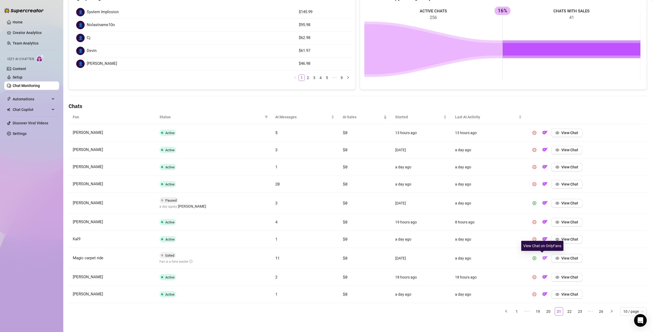
click at [542, 257] on img "button" at bounding box center [544, 257] width 5 height 5
click at [566, 311] on link "22" at bounding box center [569, 311] width 8 height 8
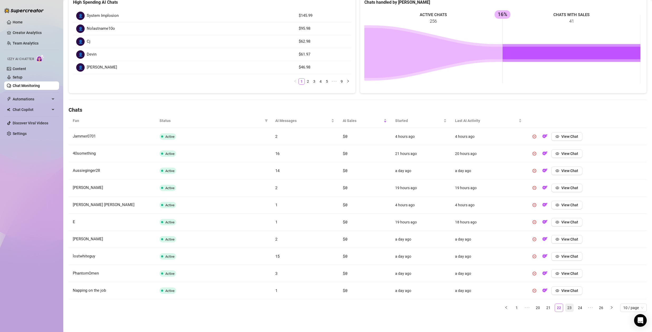
click at [565, 308] on link "23" at bounding box center [569, 308] width 8 height 8
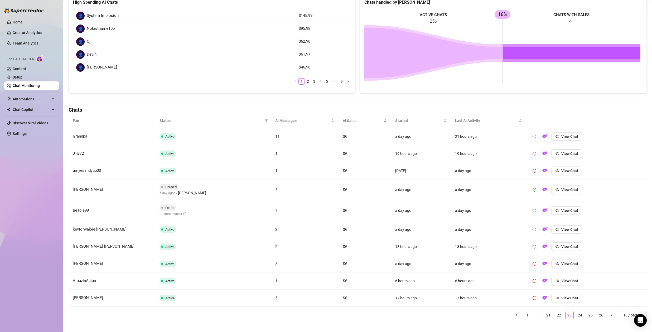
click at [576, 315] on link "24" at bounding box center [580, 315] width 8 height 8
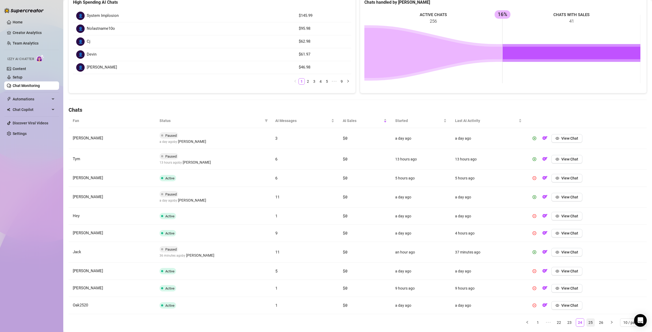
click at [586, 322] on link "25" at bounding box center [590, 323] width 8 height 8
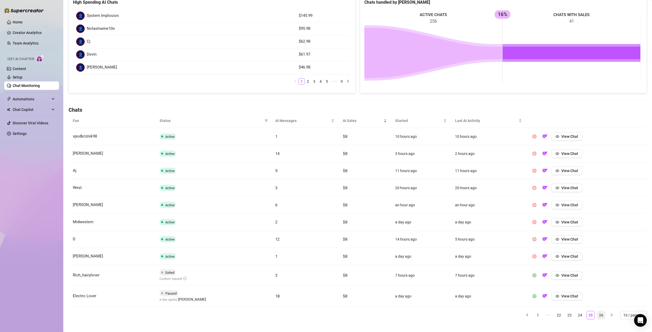
click at [597, 314] on link "26" at bounding box center [601, 315] width 8 height 8
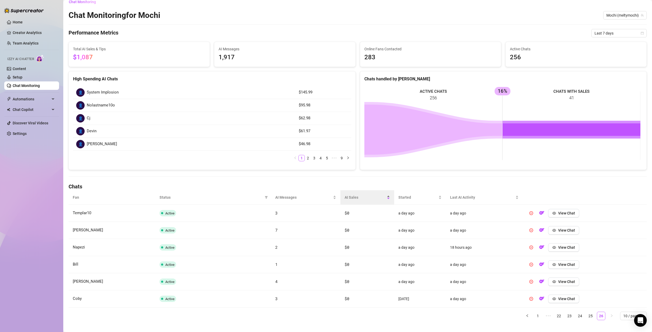
scroll to position [0, 0]
